Goal: Information Seeking & Learning: Learn about a topic

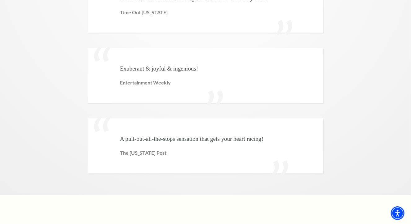
scroll to position [1502, 0]
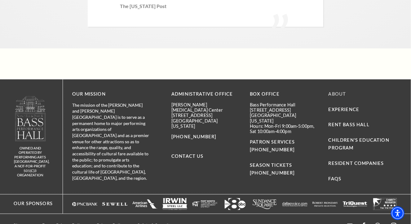
click at [336, 92] on link "About" at bounding box center [338, 94] width 18 height 5
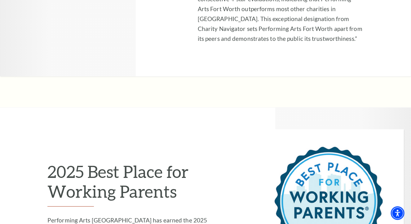
scroll to position [1112, 0]
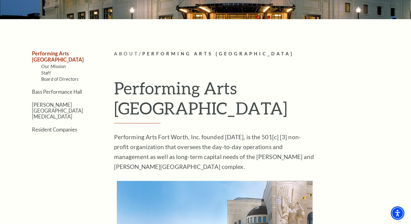
scroll to position [112, 0]
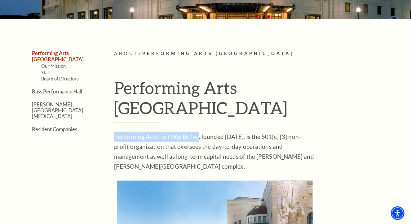
drag, startPoint x: 115, startPoint y: 115, endPoint x: 198, endPoint y: 116, distance: 82.5
click at [198, 132] on p "Performing Arts Fort Worth, Inc. founded December 17, 1992, is the 501[c] [3] n…" at bounding box center [215, 152] width 202 height 40
copy p "Performing Arts Fort Worth, Inc."
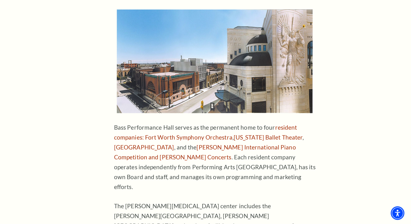
scroll to position [284, 0]
click at [215, 144] on link "Van Cliburn International Piano Competition and Cliburn Concerts" at bounding box center [205, 152] width 182 height 17
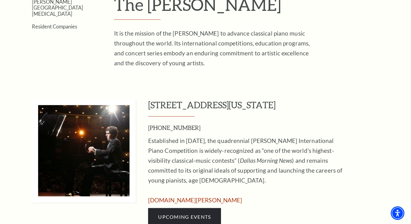
scroll to position [234, 0]
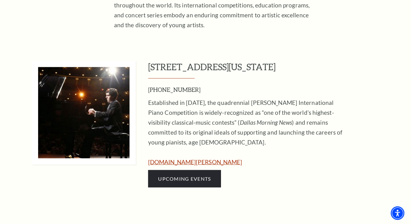
click at [180, 161] on link "www.cliburn.org" at bounding box center [195, 162] width 94 height 7
